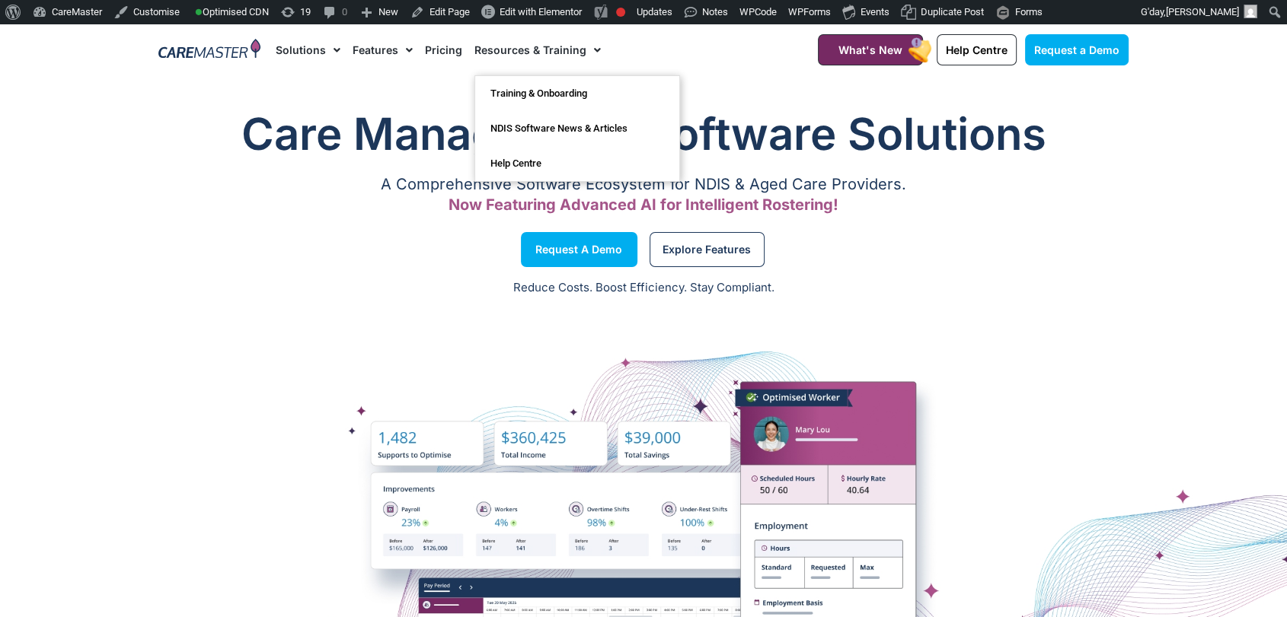
click at [445, 52] on link "Pricing" at bounding box center [443, 49] width 37 height 51
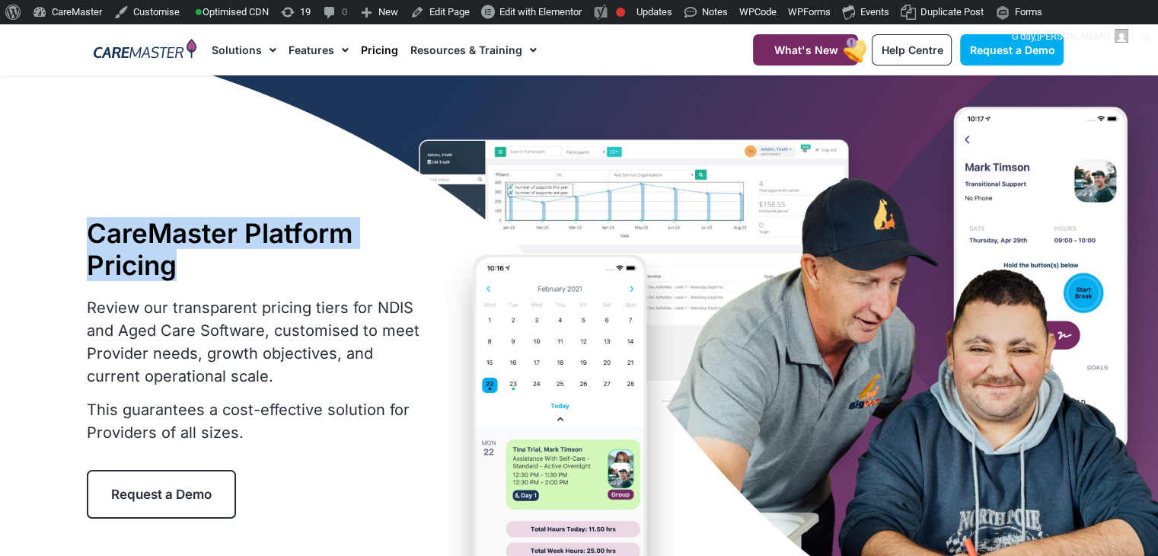
drag, startPoint x: 192, startPoint y: 273, endPoint x: 79, endPoint y: 238, distance: 117.8
click at [79, 238] on section "CareMaster Platform Pricing Review our transparent pricing tiers for NDIS and A…" at bounding box center [579, 367] width 1158 height 585
copy section "CareMaster Platform Pricing"
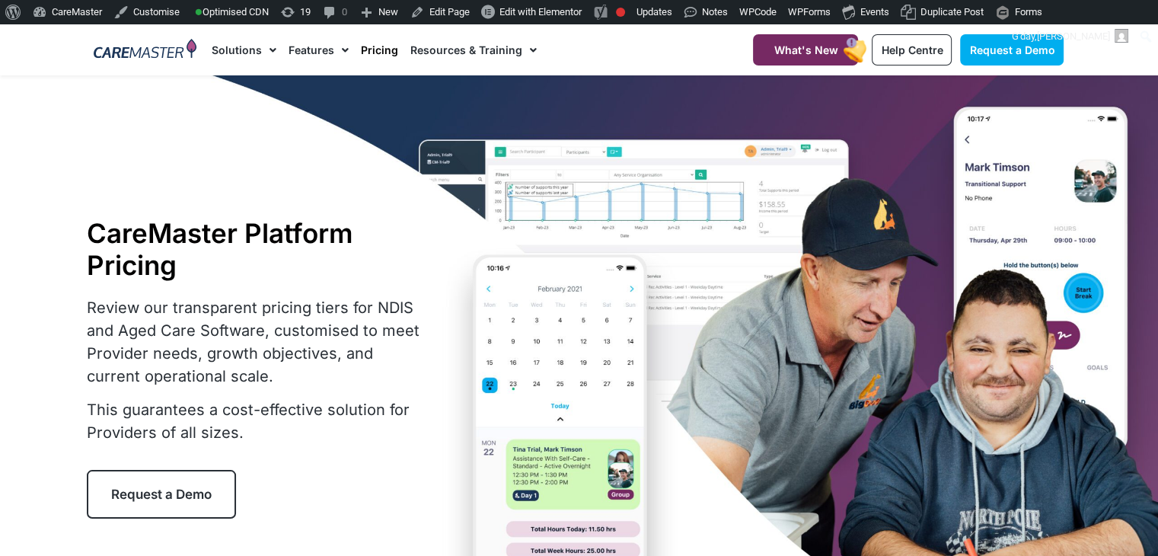
click at [132, 333] on p "Review our transparent pricing tiers for NDIS and Aged Care Software, customise…" at bounding box center [258, 341] width 343 height 91
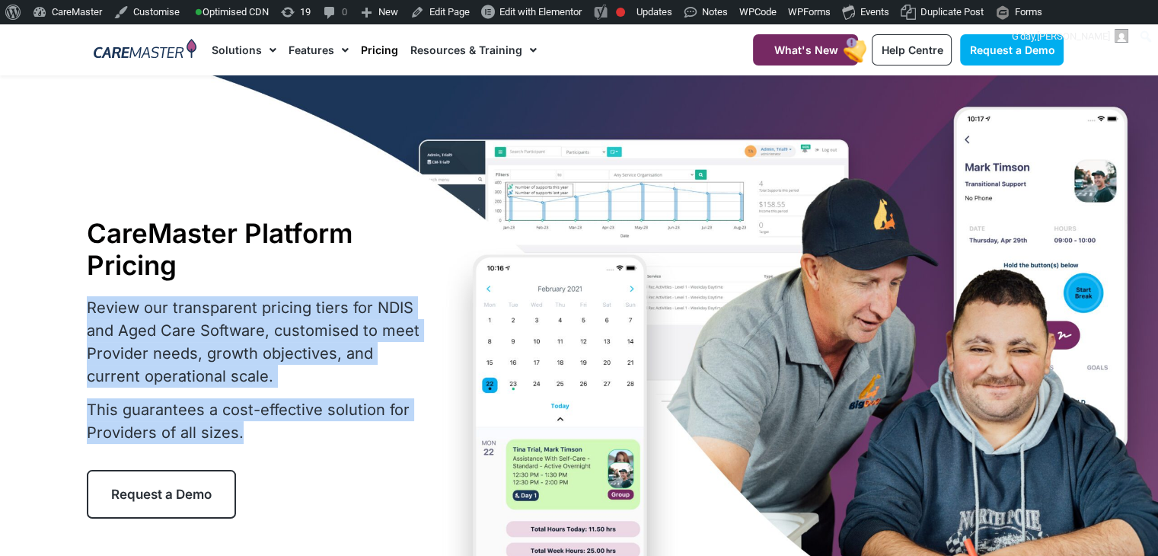
drag, startPoint x: 251, startPoint y: 442, endPoint x: 90, endPoint y: 313, distance: 206.4
click at [90, 313] on div "Review our transparent pricing tiers for NDIS and Aged Care Software, customise…" at bounding box center [258, 370] width 343 height 148
copy div "Review our transparent pricing tiers for NDIS and Aged Care Software, customise…"
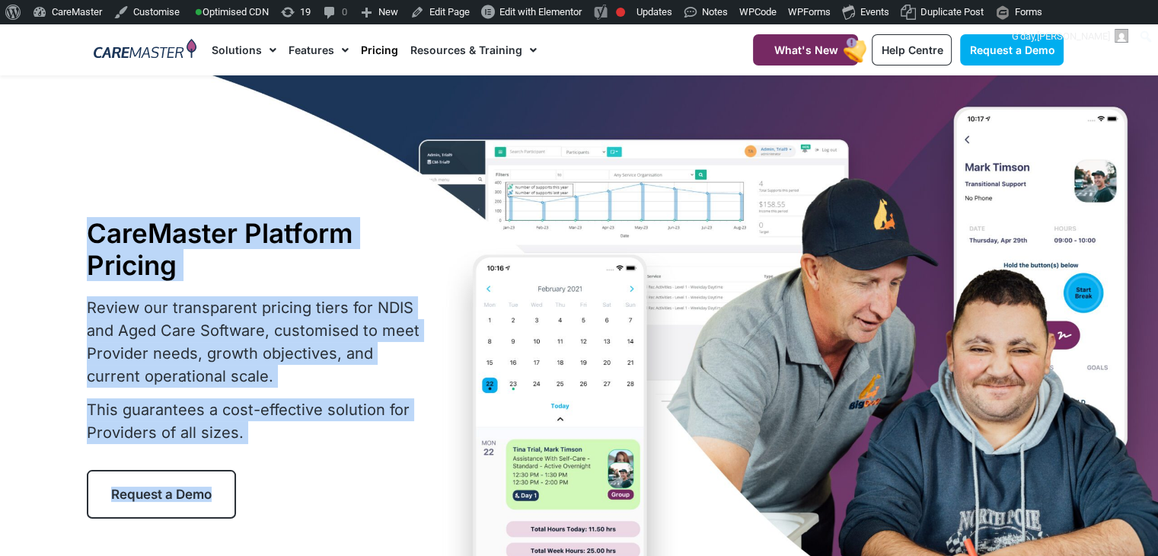
drag, startPoint x: 11, startPoint y: 473, endPoint x: 244, endPoint y: 489, distance: 233.5
click at [244, 489] on section "CareMaster Platform Pricing Review our transparent pricing tiers for NDIS and A…" at bounding box center [579, 367] width 1158 height 585
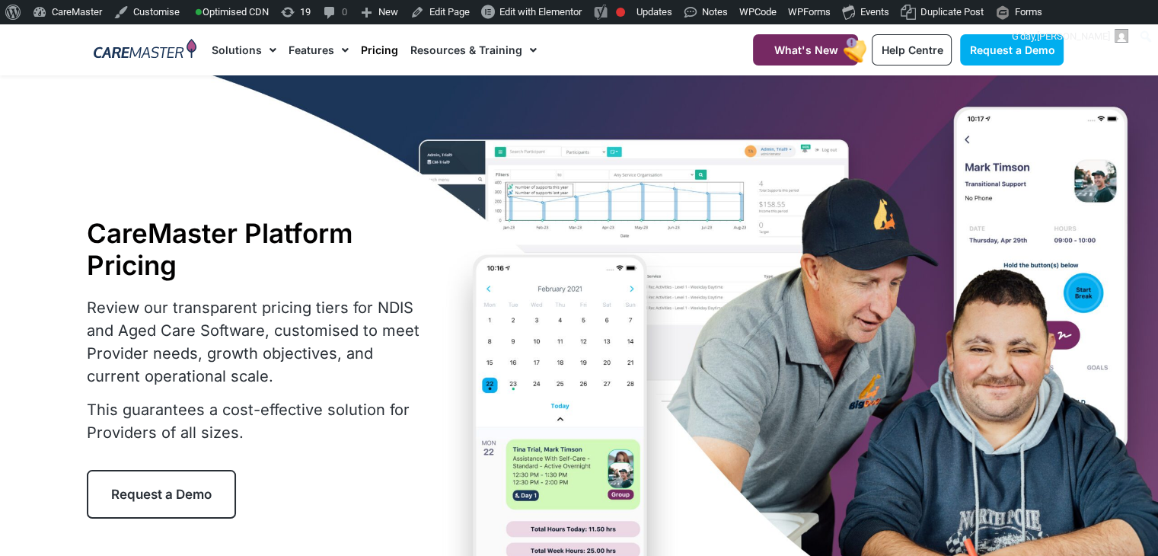
drag, startPoint x: 273, startPoint y: 512, endPoint x: 253, endPoint y: 503, distance: 21.1
click at [265, 510] on div "Request a Demo" at bounding box center [258, 494] width 343 height 49
drag, startPoint x: 252, startPoint y: 503, endPoint x: 112, endPoint y: 505, distance: 140.1
click at [112, 505] on div "Request a Demo" at bounding box center [258, 494] width 343 height 49
copy span "Request a Demo"
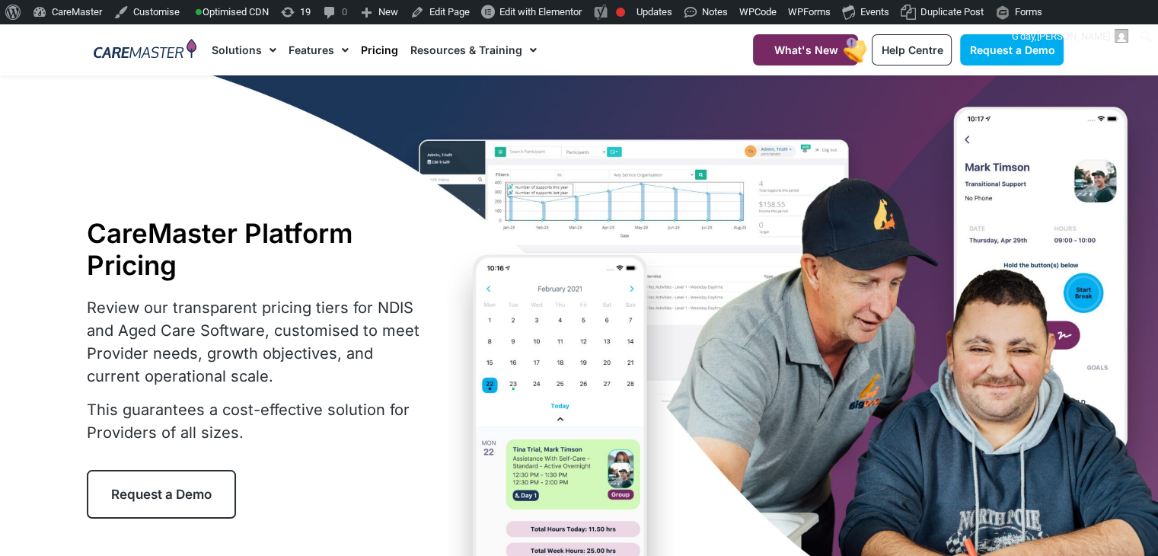
click at [118, 355] on p "Review our transparent pricing tiers for NDIS and Aged Care Software, customise…" at bounding box center [258, 341] width 343 height 91
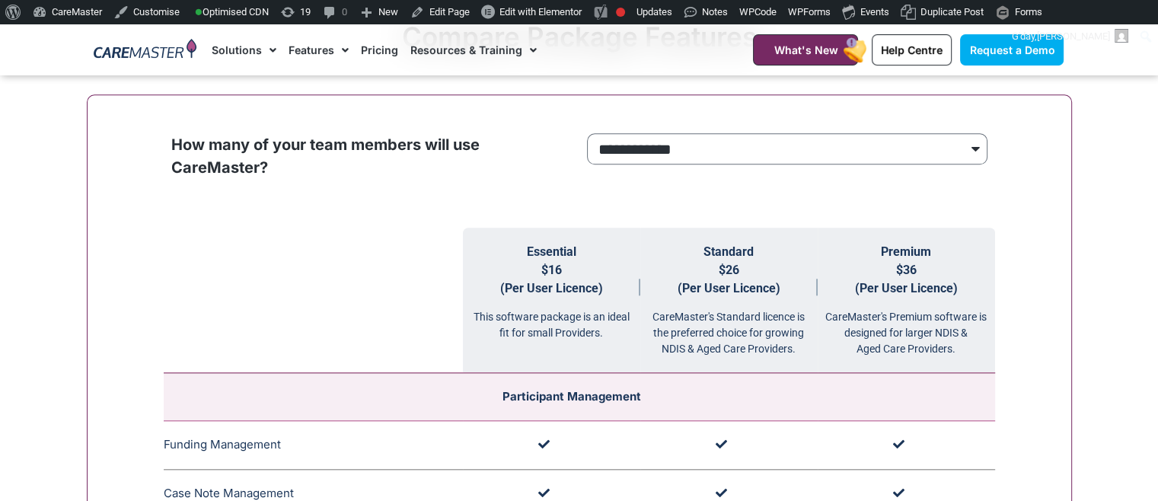
scroll to position [1449, 0]
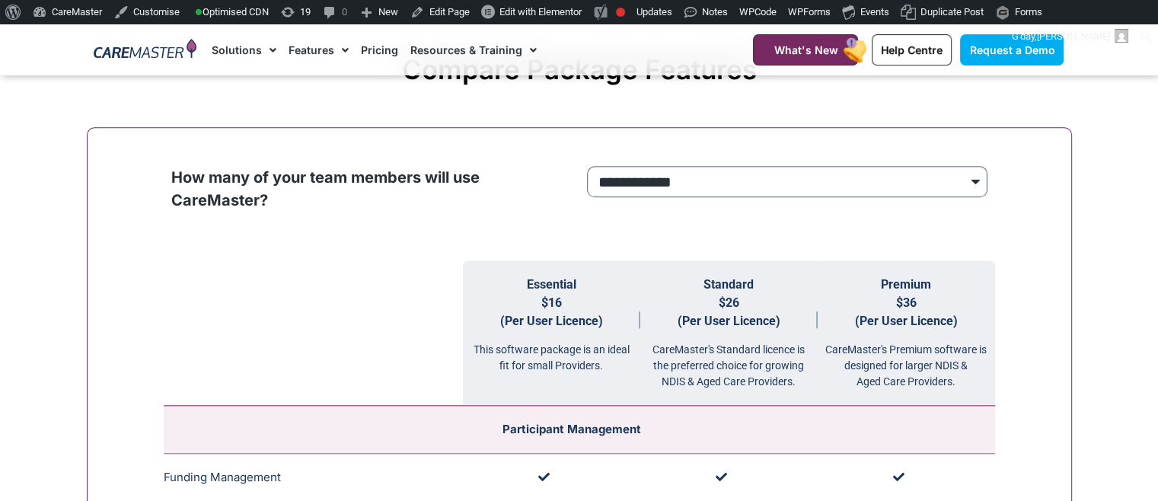
click at [855, 178] on select "**********" at bounding box center [787, 182] width 400 height 32
click at [587, 166] on select "**********" at bounding box center [787, 182] width 400 height 32
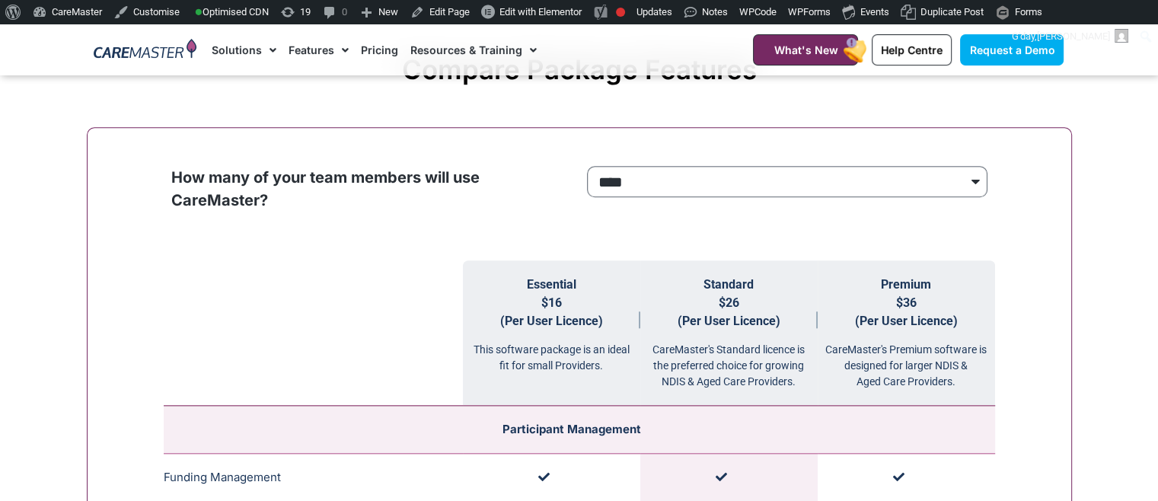
click at [807, 192] on select "**********" at bounding box center [787, 182] width 400 height 32
click at [587, 166] on select "**********" at bounding box center [787, 182] width 400 height 32
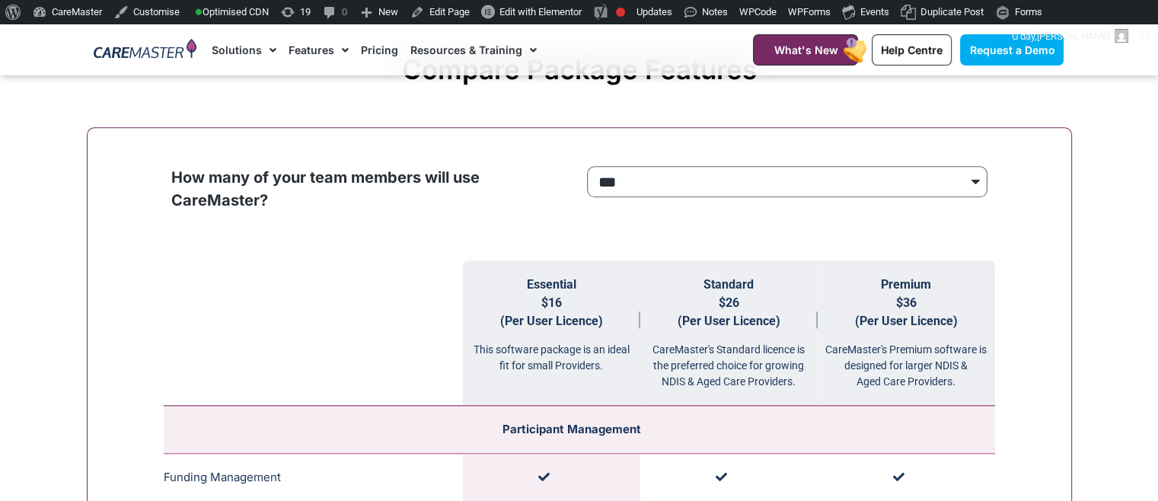
click at [811, 186] on select "**********" at bounding box center [787, 182] width 400 height 32
select select "***"
click at [587, 166] on select "**********" at bounding box center [787, 182] width 400 height 32
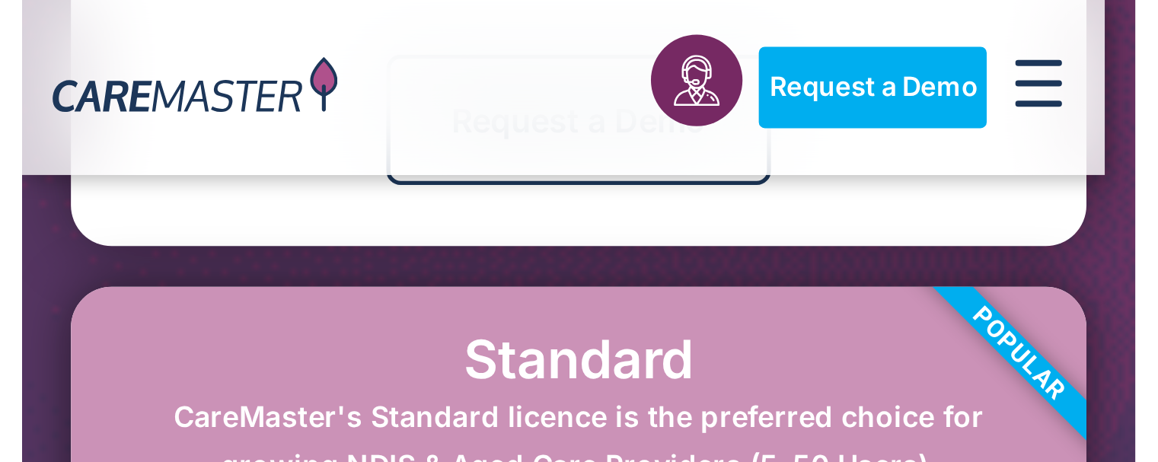
scroll to position [1209, 0]
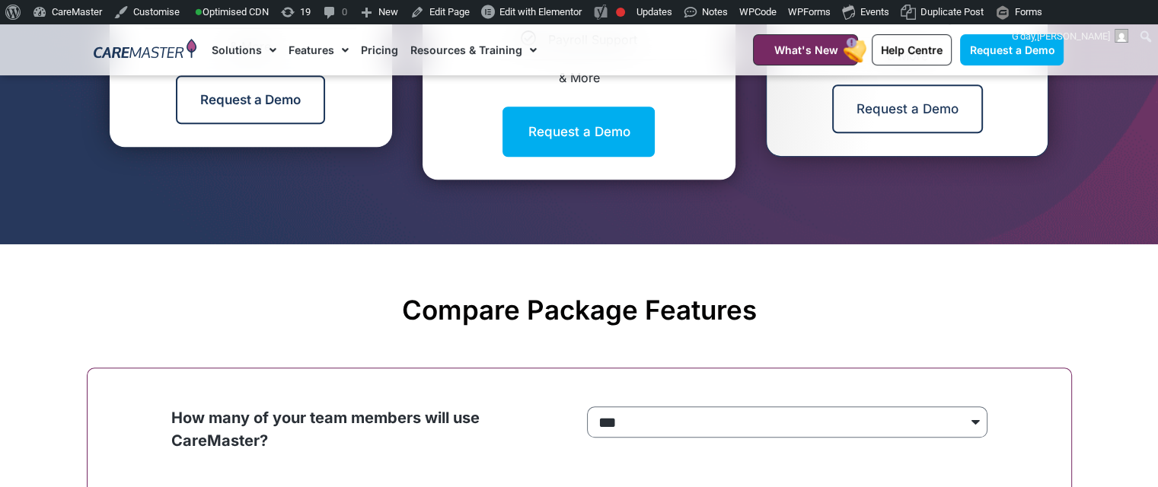
drag, startPoint x: 885, startPoint y: 250, endPoint x: 1072, endPoint y: 251, distance: 187.3
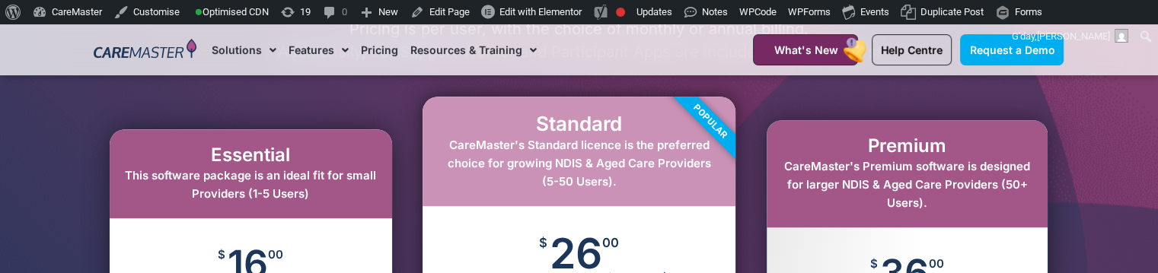
scroll to position [766, 0]
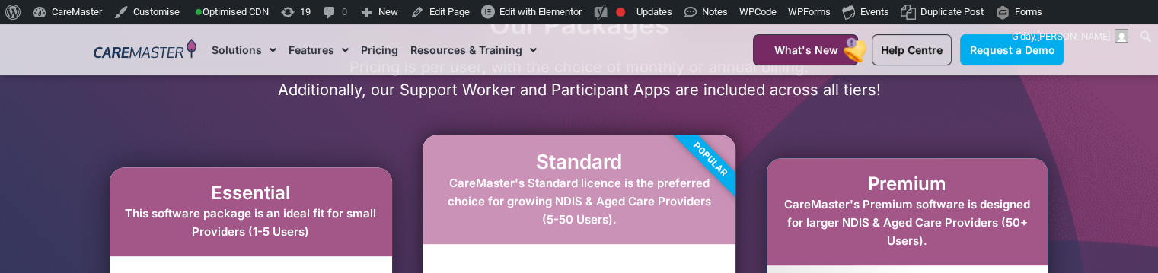
drag, startPoint x: 607, startPoint y: 220, endPoint x: 485, endPoint y: 170, distance: 132.5
click at [485, 170] on div "Standard CareMaster's Standard licence is the preferred choice for growing NDIS…" at bounding box center [578, 189] width 313 height 109
click at [482, 187] on span "CareMaster's Standard licence is the preferred choice for growing NDIS & Aged C…" at bounding box center [578, 201] width 263 height 51
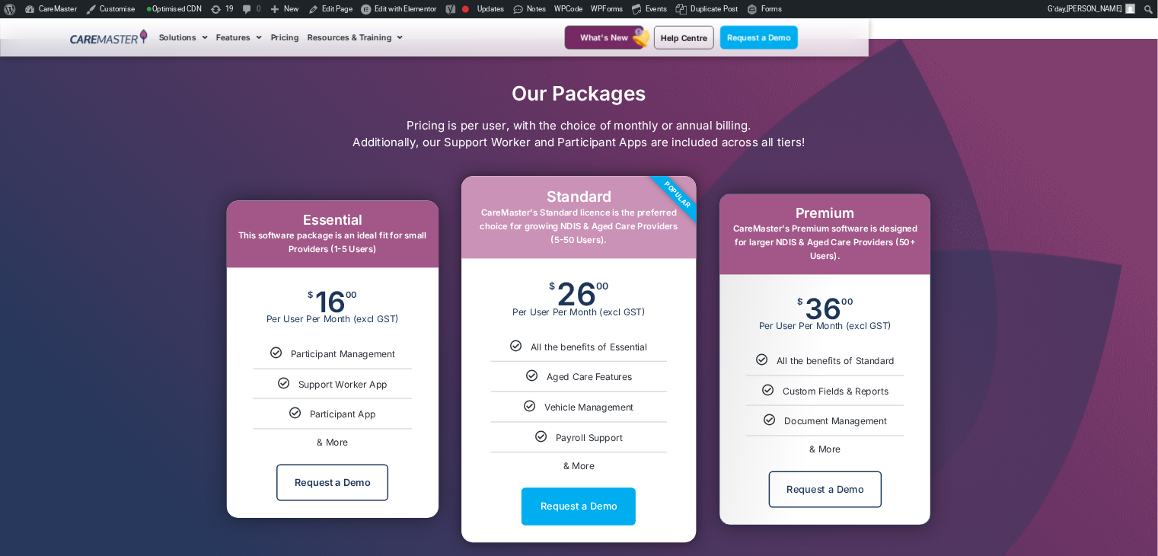
scroll to position [667, 0]
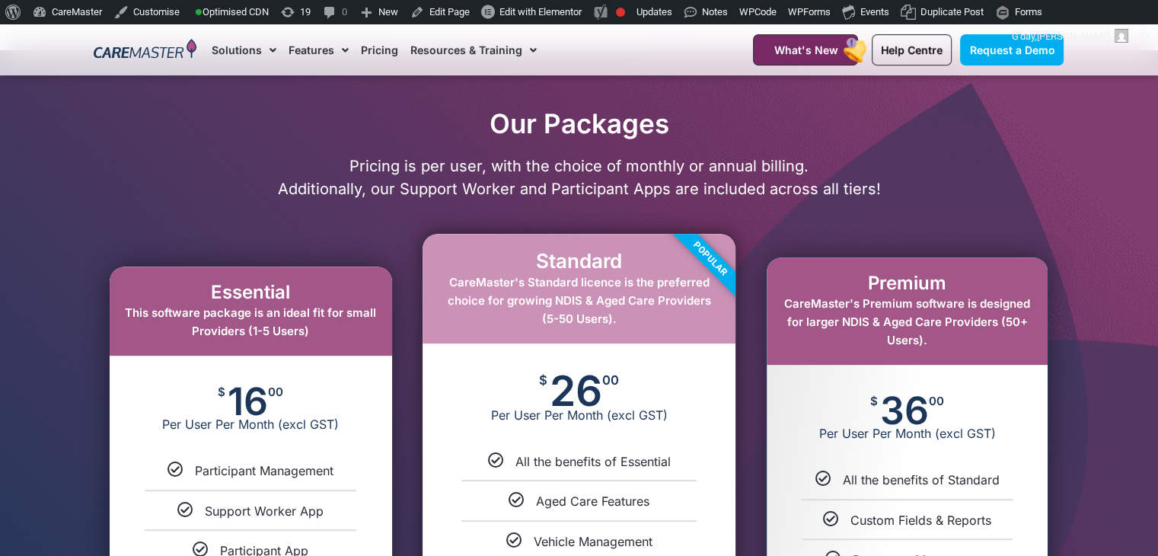
drag, startPoint x: 204, startPoint y: 289, endPoint x: 295, endPoint y: 302, distance: 91.6
click at [295, 302] on h2 "Essential" at bounding box center [251, 293] width 252 height 22
copy h2 "Essential"
click at [728, 117] on h2 "Our Packages" at bounding box center [579, 123] width 985 height 32
drag, startPoint x: 673, startPoint y: 129, endPoint x: 461, endPoint y: 120, distance: 211.9
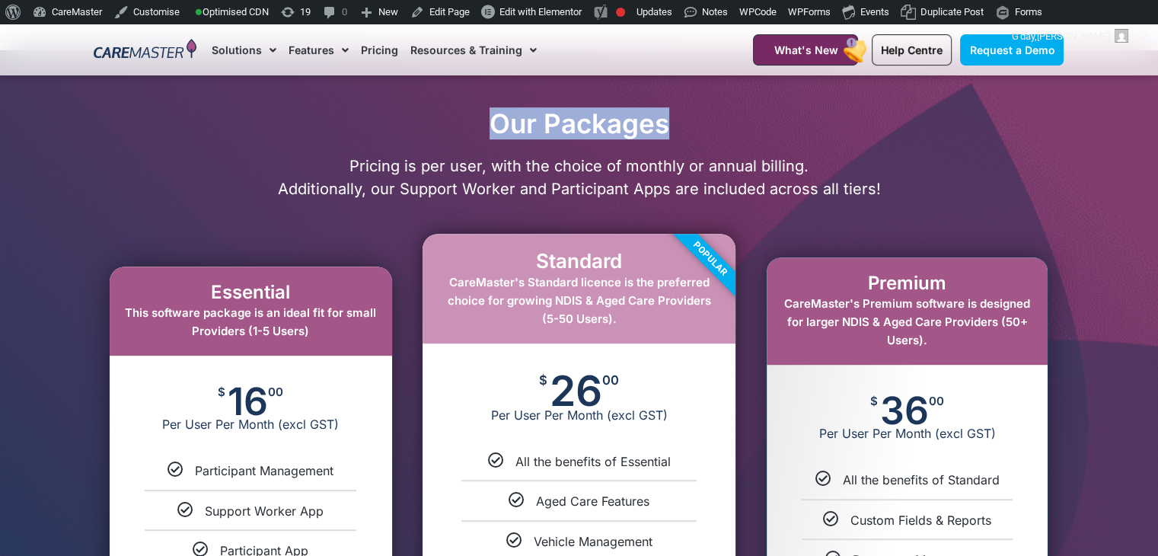
click at [461, 120] on h2 "Our Packages" at bounding box center [579, 123] width 985 height 32
copy h2 "Our Packages"
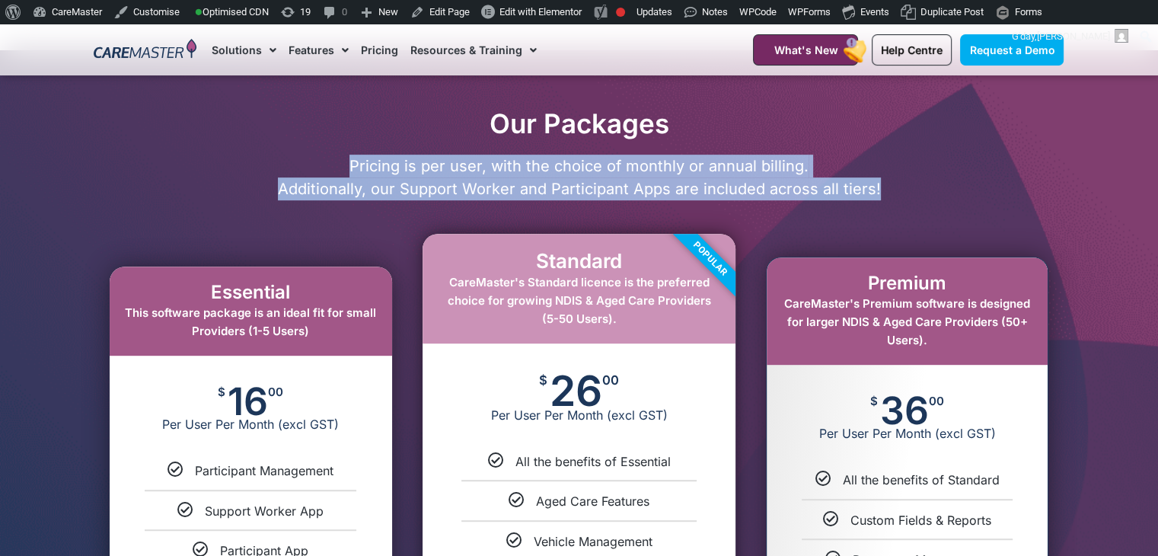
drag, startPoint x: 349, startPoint y: 164, endPoint x: 878, endPoint y: 198, distance: 529.4
click at [878, 198] on p "Pricing is per user, with the choice of monthly or annual billing. Additionally…" at bounding box center [579, 178] width 985 height 46
copy p "Pricing is per user, with the choice of monthly or annual billing. Additionally…"
